Goal: Task Accomplishment & Management: Use online tool/utility

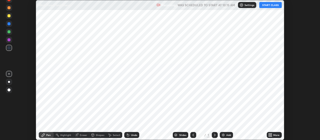
scroll to position [140, 320]
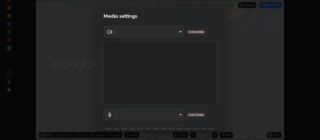
type input "aa80b3cfad25c03b964e6ff1e85cf5bf4b92df3966dde2f5c6b0d50eac350734"
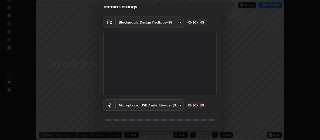
scroll to position [10, 0]
click at [215, 101] on div "Microphone (USB Audio Device) (0d8c:0014) 4152eadd631482af786d3cfa734edf88c1bf9…" at bounding box center [160, 104] width 113 height 11
click at [180, 105] on body "Erase all Work Power and Energy Recording WAS SCHEDULED TO START AT 10:15 AM Se…" at bounding box center [160, 70] width 320 height 140
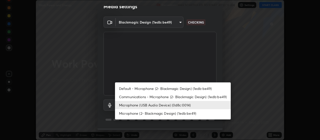
click at [199, 96] on li "Communications - Microphone (2- Blackmagic Design) (1edb:be49)" at bounding box center [173, 97] width 116 height 8
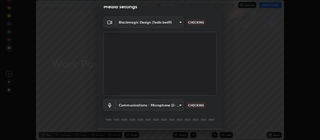
click at [180, 104] on body "Erase all Work Power and Energy Recording WAS SCHEDULED TO START AT 10:15 AM Se…" at bounding box center [160, 70] width 320 height 140
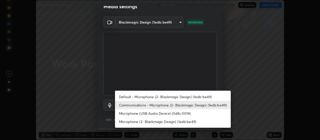
click at [185, 113] on li "Microphone (USB Audio Device) (0d8c:0014)" at bounding box center [173, 113] width 116 height 8
type input "4152eadd631482af786d3cfa734edf88c1bf9d58df27661f67b4df8b2f2fba22"
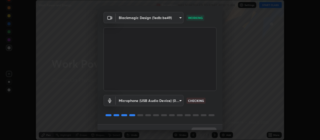
click at [220, 92] on div "Blackmagic Design (1edb:be49) aa80b3cfad25c03b964e6ff1e85cf5bf4b92df3966dde2f5c…" at bounding box center [160, 68] width 125 height 112
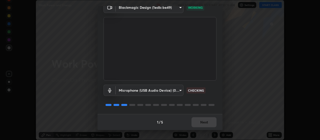
click at [221, 80] on div "Blackmagic Design (1edb:be49) aa80b3cfad25c03b964e6ff1e85cf5bf4b92df3966dde2f5c…" at bounding box center [160, 58] width 125 height 112
click at [212, 120] on button "Next" at bounding box center [204, 122] width 25 height 10
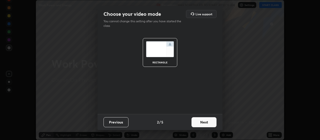
scroll to position [0, 0]
click at [212, 122] on button "Next" at bounding box center [204, 122] width 25 height 10
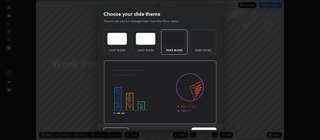
click at [216, 123] on img at bounding box center [160, 93] width 113 height 64
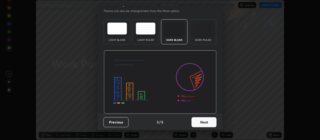
click at [209, 121] on button "Next" at bounding box center [204, 122] width 25 height 10
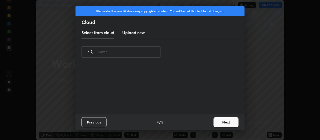
click at [228, 124] on button "Next" at bounding box center [226, 122] width 25 height 10
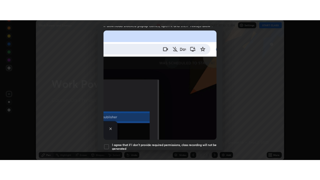
scroll to position [126, 0]
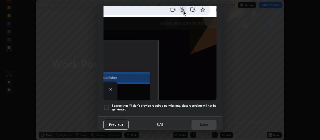
click at [200, 104] on h5 "I agree that if I don't provide required permissions, class recording will not …" at bounding box center [164, 108] width 105 height 8
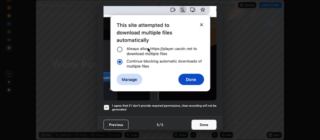
click at [206, 124] on button "Done" at bounding box center [204, 125] width 25 height 10
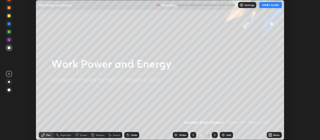
click at [275, 135] on div "More" at bounding box center [277, 135] width 6 height 3
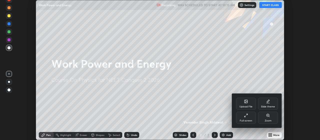
click at [271, 104] on div "Slide theme" at bounding box center [268, 104] width 20 height 12
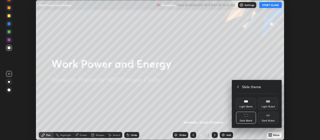
click at [271, 120] on div "Dark Ruled" at bounding box center [268, 120] width 13 height 3
click at [238, 87] on icon at bounding box center [238, 87] width 4 height 4
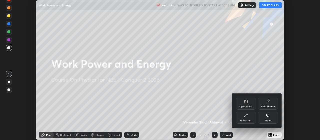
click at [243, 117] on div "Full screen" at bounding box center [246, 118] width 20 height 12
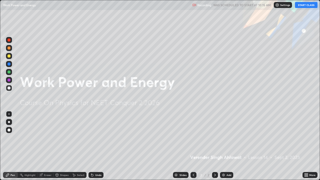
scroll to position [180, 320]
click at [305, 6] on button "START CLASS" at bounding box center [306, 5] width 23 height 6
click at [227, 140] on div "Add" at bounding box center [229, 175] width 5 height 3
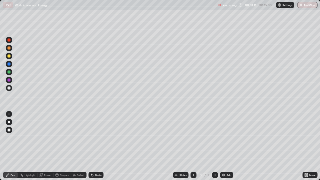
click at [8, 57] on div at bounding box center [9, 56] width 3 height 3
click at [11, 88] on div at bounding box center [9, 88] width 6 height 6
click at [47, 140] on div "Eraser" at bounding box center [48, 175] width 8 height 3
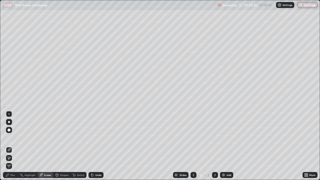
click at [11, 140] on div "Pen" at bounding box center [10, 175] width 15 height 6
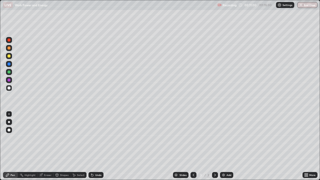
click at [229, 140] on div "Add" at bounding box center [229, 175] width 5 height 3
click at [193, 140] on icon at bounding box center [194, 175] width 4 height 4
click at [215, 140] on icon at bounding box center [215, 175] width 4 height 4
click at [228, 140] on div "Add" at bounding box center [229, 175] width 5 height 3
click at [62, 140] on div "Shapes" at bounding box center [64, 175] width 9 height 3
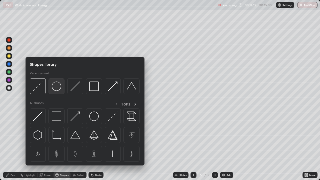
click at [56, 87] on img at bounding box center [57, 87] width 10 height 10
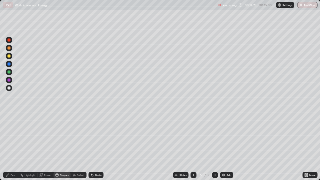
click at [15, 140] on div "Pen" at bounding box center [10, 175] width 15 height 6
click at [10, 56] on div at bounding box center [9, 56] width 3 height 3
click at [8, 88] on div at bounding box center [9, 88] width 3 height 3
click at [8, 87] on div at bounding box center [9, 88] width 3 height 3
click at [10, 57] on div at bounding box center [9, 56] width 3 height 3
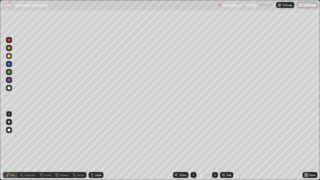
click at [9, 89] on div at bounding box center [9, 88] width 3 height 3
click at [226, 140] on div "Add" at bounding box center [226, 175] width 13 height 6
click at [64, 140] on div "Shapes" at bounding box center [64, 175] width 9 height 3
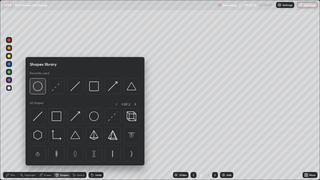
click at [40, 90] on img at bounding box center [38, 87] width 10 height 10
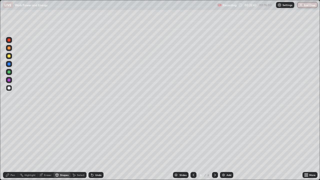
click at [81, 140] on div "Select" at bounding box center [81, 175] width 8 height 3
click at [99, 67] on div "0 ° Undo Copy Duplicate Duplicate to new slide Delete" at bounding box center [160, 90] width 320 height 180
click at [91, 80] on div "0 ° Undo Copy Duplicate Duplicate to new slide Delete" at bounding box center [160, 90] width 320 height 180
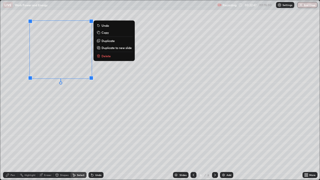
click at [59, 139] on div "0 ° Undo Copy Duplicate Duplicate to new slide Delete" at bounding box center [160, 90] width 320 height 180
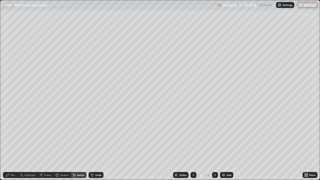
click at [11, 140] on div "Pen" at bounding box center [13, 175] width 5 height 3
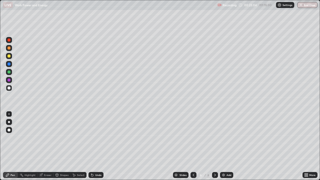
click at [99, 140] on div "Undo" at bounding box center [98, 175] width 6 height 3
click at [97, 140] on div "Undo" at bounding box center [96, 175] width 15 height 6
click at [96, 140] on div "Undo" at bounding box center [98, 175] width 6 height 3
click at [97, 140] on div "Undo" at bounding box center [98, 175] width 6 height 3
click at [96, 140] on div "Undo" at bounding box center [98, 175] width 6 height 3
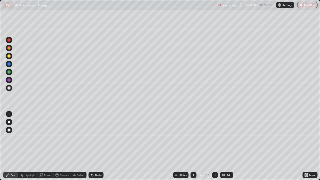
click at [8, 55] on div at bounding box center [9, 56] width 3 height 3
click at [229, 140] on div "Add" at bounding box center [226, 175] width 13 height 6
click at [229, 140] on div "Add" at bounding box center [229, 175] width 5 height 3
click at [9, 56] on div at bounding box center [9, 56] width 3 height 3
click at [10, 88] on div at bounding box center [9, 88] width 3 height 3
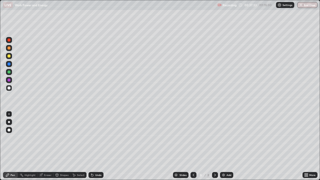
click at [11, 87] on div at bounding box center [9, 88] width 6 height 6
click at [230, 140] on div "Add" at bounding box center [229, 175] width 5 height 3
click at [10, 56] on div at bounding box center [9, 56] width 3 height 3
click at [101, 140] on div "Undo" at bounding box center [98, 175] width 6 height 3
click at [9, 87] on div at bounding box center [9, 88] width 3 height 3
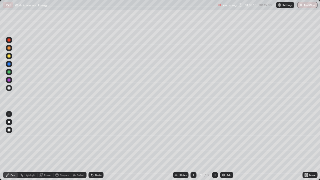
click at [307, 5] on button "End Class" at bounding box center [308, 5] width 20 height 6
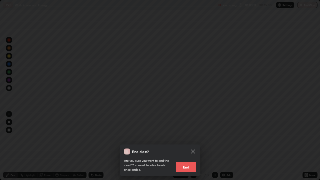
click at [191, 140] on button "End" at bounding box center [186, 167] width 20 height 10
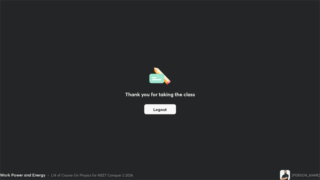
click at [163, 109] on button "Logout" at bounding box center [160, 109] width 32 height 10
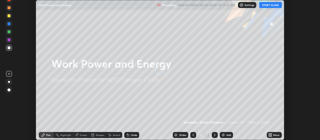
scroll to position [140, 320]
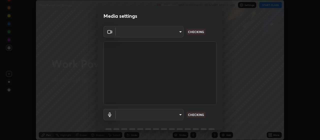
type input "aa80b3cfad25c03b964e6ff1e85cf5bf4b92df3966dde2f5c6b0d50eac350734"
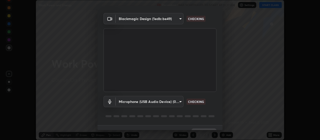
scroll to position [14, 0]
click at [221, 78] on div "Blackmagic Design (1edb:be49) aa80b3cfad25c03b964e6ff1e85cf5bf4b92df3966dde2f5c…" at bounding box center [160, 68] width 125 height 112
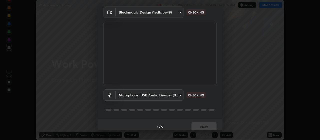
scroll to position [19, 0]
click at [219, 93] on div "Blackmagic Design (1edb:be49) aa80b3cfad25c03b964e6ff1e85cf5bf4b92df3966dde2f5c…" at bounding box center [160, 63] width 125 height 112
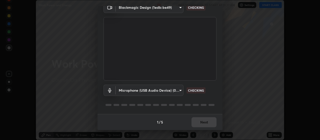
click at [216, 88] on div "Microphone (USB Audio Device) (0d8c:0014) 4152eadd631482af786d3cfa734edf88c1bf9…" at bounding box center [160, 90] width 113 height 11
click at [179, 90] on body "Erase all Work Power and Energy Recording WAS SCHEDULED TO START AT 11:37 AM Se…" at bounding box center [160, 70] width 320 height 140
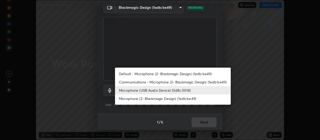
click at [191, 82] on li "Communications - Microphone (2- Blackmagic Design) (1edb:be49)" at bounding box center [173, 82] width 116 height 8
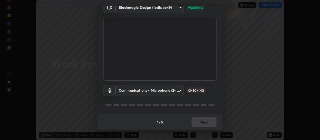
click at [180, 89] on body "Erase all Work Power and Energy Recording WAS SCHEDULED TO START AT 11:37 AM Se…" at bounding box center [160, 70] width 320 height 140
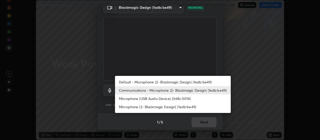
click at [182, 99] on li "Microphone (USB Audio Device) (0d8c:0014)" at bounding box center [173, 98] width 116 height 8
type input "4152eadd631482af786d3cfa734edf88c1bf9d58df27661f67b4df8b2f2fba22"
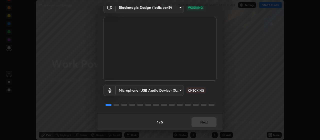
click at [217, 88] on div "Blackmagic Design (1edb:be49) aa80b3cfad25c03b964e6ff1e85cf5bf4b92df3966dde2f5c…" at bounding box center [160, 58] width 125 height 112
click at [216, 90] on div "Blackmagic Design (1edb:be49) aa80b3cfad25c03b964e6ff1e85cf5bf4b92df3966dde2f5c…" at bounding box center [160, 58] width 125 height 112
click at [208, 123] on div "1 / 5 Next" at bounding box center [160, 122] width 125 height 16
click at [206, 122] on button "Next" at bounding box center [204, 122] width 25 height 10
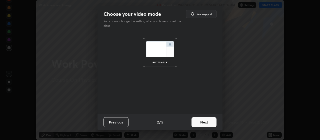
scroll to position [0, 0]
click at [210, 124] on button "Next" at bounding box center [204, 122] width 25 height 10
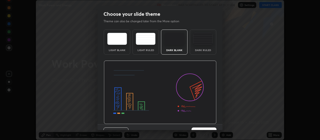
scroll to position [10, 0]
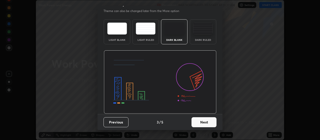
click at [205, 124] on button "Next" at bounding box center [204, 122] width 25 height 10
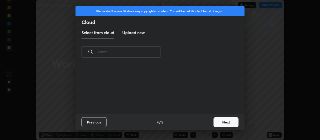
click at [222, 122] on button "Next" at bounding box center [226, 122] width 25 height 10
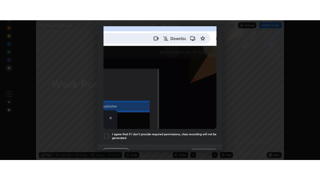
scroll to position [126, 0]
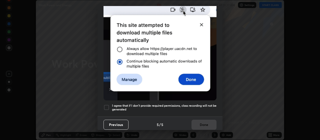
click at [182, 104] on h5 "I agree that if I don't provide required permissions, class recording will not …" at bounding box center [164, 108] width 105 height 8
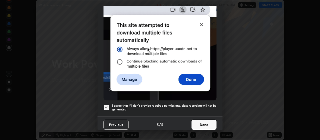
click at [195, 121] on button "Done" at bounding box center [204, 125] width 25 height 10
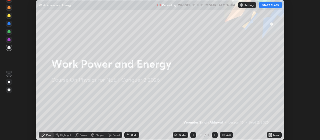
click at [275, 135] on div "More" at bounding box center [277, 135] width 6 height 3
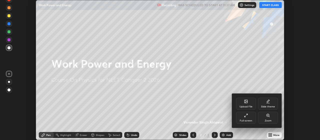
click at [269, 104] on div "Slide theme" at bounding box center [268, 104] width 20 height 12
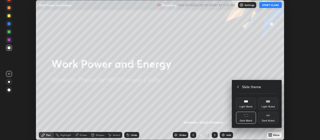
click at [270, 116] on div "Dark Ruled" at bounding box center [268, 118] width 20 height 12
click at [238, 87] on icon at bounding box center [238, 87] width 4 height 4
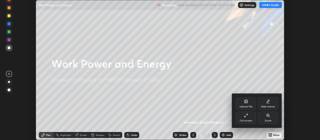
click at [245, 116] on icon at bounding box center [246, 115] width 4 height 4
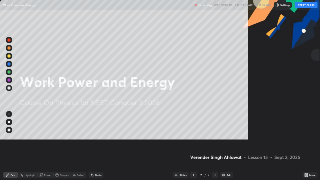
scroll to position [180, 320]
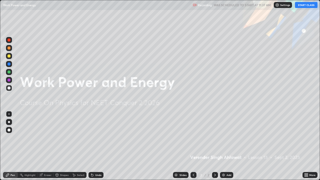
click at [304, 5] on button "START CLASS" at bounding box center [306, 5] width 23 height 6
click at [231, 140] on div "Add" at bounding box center [226, 175] width 13 height 6
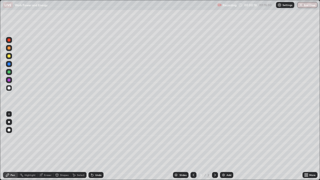
click at [63, 140] on div "Shapes" at bounding box center [64, 175] width 9 height 3
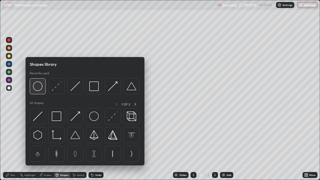
click at [40, 88] on img at bounding box center [38, 87] width 10 height 10
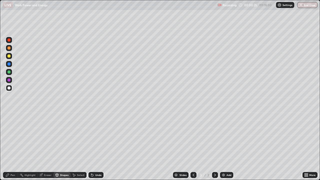
click at [62, 140] on div "Shapes" at bounding box center [64, 175] width 9 height 3
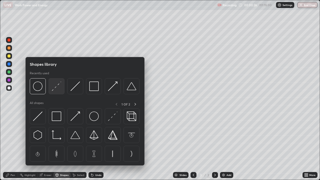
click at [57, 89] on img at bounding box center [57, 87] width 10 height 10
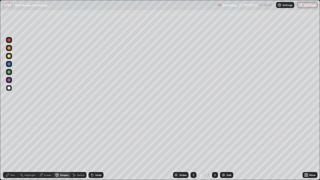
click at [11, 140] on div "Pen" at bounding box center [10, 175] width 15 height 6
click at [9, 88] on div at bounding box center [9, 88] width 3 height 3
click at [227, 140] on div "Add" at bounding box center [229, 175] width 5 height 3
click at [193, 140] on icon at bounding box center [194, 175] width 4 height 4
click at [9, 72] on div at bounding box center [9, 72] width 3 height 3
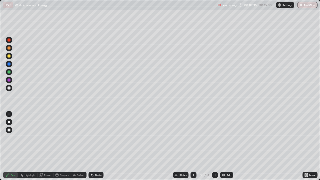
click at [9, 56] on div at bounding box center [9, 56] width 3 height 3
click at [228, 140] on div "Add" at bounding box center [229, 175] width 5 height 3
click at [66, 140] on div "Shapes" at bounding box center [64, 175] width 9 height 3
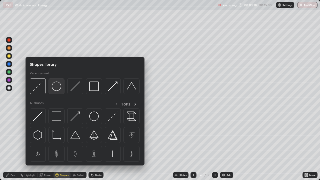
click at [58, 89] on img at bounding box center [57, 87] width 10 height 10
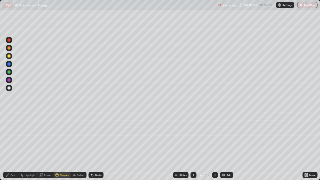
click at [62, 140] on div "Shapes" at bounding box center [64, 175] width 9 height 3
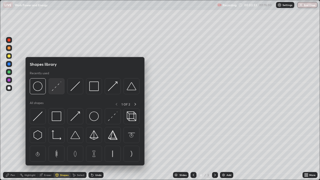
click at [56, 88] on img at bounding box center [57, 87] width 10 height 10
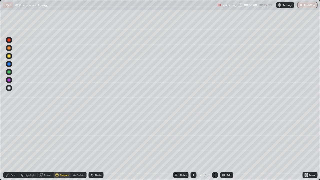
click at [11, 140] on div "Pen" at bounding box center [13, 175] width 5 height 3
click at [10, 89] on div at bounding box center [9, 88] width 6 height 6
click at [9, 69] on div at bounding box center [9, 72] width 6 height 6
click at [8, 87] on div at bounding box center [9, 88] width 3 height 3
click at [9, 80] on div at bounding box center [9, 80] width 3 height 3
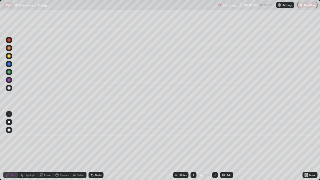
click at [229, 140] on div "Add" at bounding box center [229, 175] width 5 height 3
click at [9, 88] on div at bounding box center [9, 88] width 3 height 3
click at [8, 57] on div at bounding box center [9, 56] width 3 height 3
click at [98, 140] on div "Undo" at bounding box center [98, 175] width 6 height 3
click at [101, 140] on div "Undo" at bounding box center [96, 175] width 15 height 6
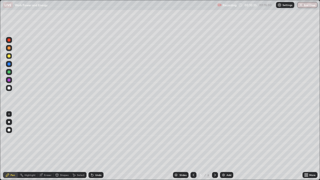
click at [101, 140] on div "Undo" at bounding box center [98, 175] width 6 height 3
click at [100, 140] on div "Undo" at bounding box center [98, 175] width 6 height 3
click at [9, 88] on div at bounding box center [9, 88] width 3 height 3
click at [10, 87] on div at bounding box center [9, 88] width 3 height 3
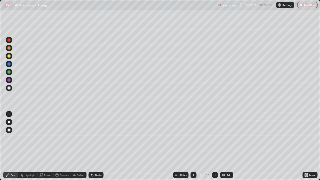
click at [227, 140] on div "Add" at bounding box center [229, 175] width 5 height 3
click at [10, 55] on div at bounding box center [9, 56] width 3 height 3
click at [9, 89] on div at bounding box center [9, 88] width 3 height 3
click at [48, 140] on div "Eraser" at bounding box center [48, 175] width 8 height 3
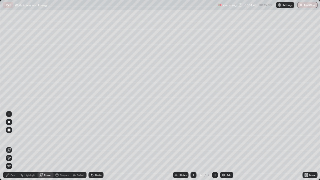
click at [13, 140] on div "Pen" at bounding box center [13, 175] width 5 height 3
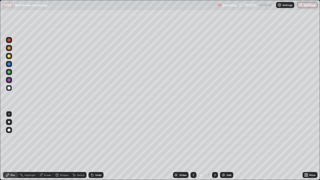
click at [10, 87] on div at bounding box center [9, 88] width 3 height 3
click at [46, 140] on div "Eraser" at bounding box center [48, 175] width 8 height 3
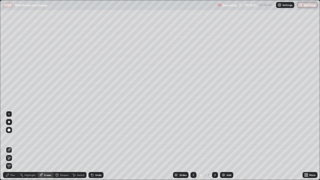
click at [13, 140] on div "Pen" at bounding box center [10, 175] width 15 height 6
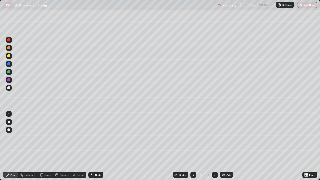
click at [10, 57] on div at bounding box center [9, 56] width 3 height 3
click at [9, 88] on div at bounding box center [9, 88] width 3 height 3
click at [230, 140] on div "Add" at bounding box center [229, 175] width 5 height 3
click at [10, 56] on div at bounding box center [9, 56] width 3 height 3
click at [9, 88] on div at bounding box center [9, 88] width 3 height 3
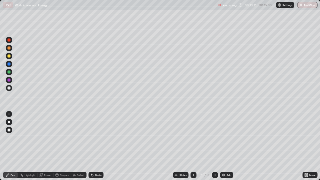
click at [11, 90] on div at bounding box center [9, 88] width 6 height 6
click at [47, 140] on div "Eraser" at bounding box center [48, 175] width 8 height 3
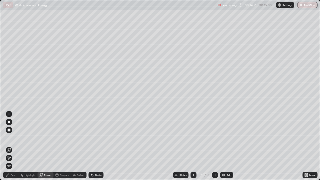
click at [10, 140] on div "Pen" at bounding box center [10, 175] width 15 height 6
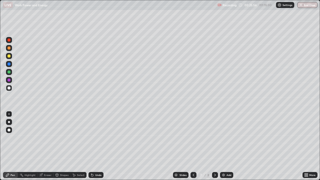
click at [8, 55] on div at bounding box center [9, 56] width 3 height 3
click at [229, 140] on div "Add" at bounding box center [229, 175] width 5 height 3
click at [9, 55] on div at bounding box center [9, 56] width 3 height 3
click at [96, 140] on div "Undo" at bounding box center [98, 175] width 6 height 3
click at [10, 87] on div at bounding box center [9, 88] width 3 height 3
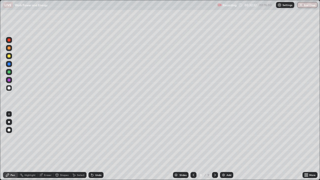
click at [195, 140] on div at bounding box center [194, 175] width 6 height 6
click at [9, 56] on div at bounding box center [9, 56] width 3 height 3
click at [9, 88] on div at bounding box center [9, 88] width 3 height 3
click at [229, 140] on div "Add" at bounding box center [229, 175] width 5 height 3
click at [9, 88] on div at bounding box center [9, 88] width 3 height 3
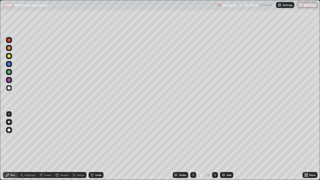
click at [193, 140] on icon at bounding box center [194, 175] width 4 height 4
click at [215, 140] on icon at bounding box center [215, 175] width 4 height 4
click at [231, 140] on div "Add" at bounding box center [229, 175] width 5 height 3
click at [10, 55] on div at bounding box center [9, 56] width 3 height 3
click at [9, 89] on div at bounding box center [9, 88] width 3 height 3
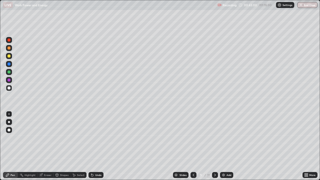
click at [9, 88] on div at bounding box center [9, 88] width 3 height 3
click at [64, 140] on div "Shapes" at bounding box center [64, 175] width 9 height 3
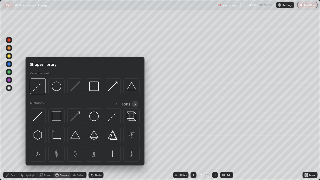
click at [134, 104] on icon at bounding box center [135, 104] width 4 height 4
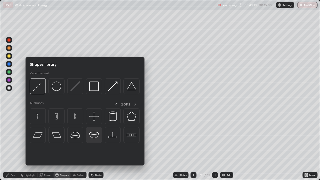
click at [94, 140] on div at bounding box center [94, 135] width 16 height 16
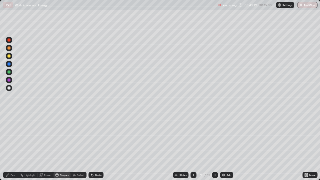
click at [15, 140] on div "Pen" at bounding box center [13, 175] width 5 height 3
click at [50, 140] on div "Eraser" at bounding box center [48, 175] width 8 height 3
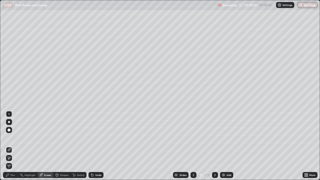
click at [100, 140] on div "Undo" at bounding box center [98, 175] width 6 height 3
click at [14, 140] on div "Pen" at bounding box center [13, 175] width 5 height 3
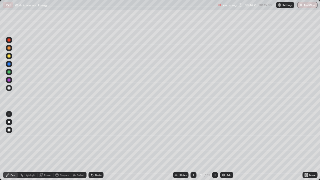
click at [10, 56] on div at bounding box center [9, 56] width 3 height 3
click at [9, 71] on div at bounding box center [9, 72] width 3 height 3
click at [9, 87] on div at bounding box center [9, 88] width 3 height 3
click at [97, 140] on div "Undo" at bounding box center [96, 175] width 15 height 6
click at [95, 140] on div "Undo" at bounding box center [96, 175] width 15 height 6
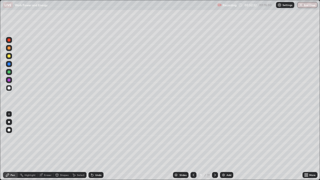
click at [96, 140] on div "Undo" at bounding box center [96, 175] width 15 height 6
click at [99, 140] on div "Undo" at bounding box center [98, 175] width 6 height 3
click at [230, 140] on div "Add" at bounding box center [229, 175] width 5 height 3
click at [63, 140] on div "Shapes" at bounding box center [64, 175] width 9 height 3
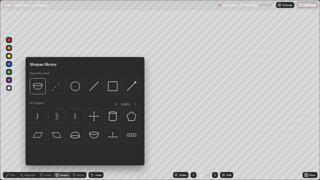
click at [116, 104] on icon at bounding box center [116, 104] width 4 height 4
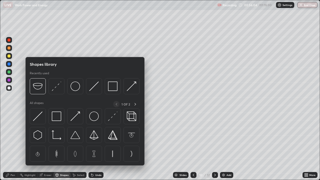
click at [136, 103] on icon at bounding box center [135, 104] width 4 height 4
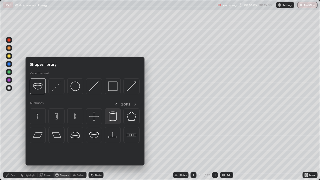
click at [113, 117] on img at bounding box center [113, 117] width 10 height 10
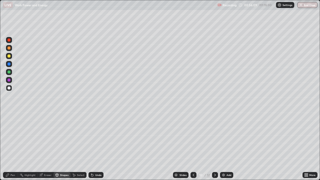
click at [14, 140] on div "Pen" at bounding box center [13, 175] width 5 height 3
click at [97, 140] on div "Undo" at bounding box center [98, 175] width 6 height 3
click at [9, 56] on div at bounding box center [9, 56] width 3 height 3
click at [223, 140] on div "Add" at bounding box center [226, 175] width 13 height 6
click at [9, 87] on div at bounding box center [9, 88] width 3 height 3
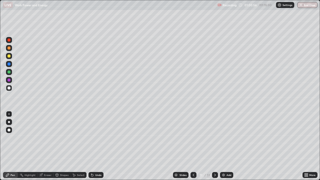
click at [10, 87] on div at bounding box center [9, 88] width 3 height 3
click at [10, 56] on div at bounding box center [9, 56] width 3 height 3
click at [9, 88] on div at bounding box center [9, 88] width 3 height 3
click at [309, 4] on button "End Class" at bounding box center [308, 5] width 20 height 6
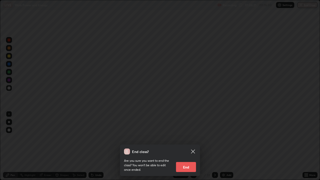
click at [191, 140] on button "End" at bounding box center [186, 167] width 20 height 10
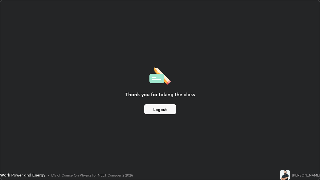
click at [160, 110] on button "Logout" at bounding box center [160, 109] width 32 height 10
